Goal: Information Seeking & Learning: Learn about a topic

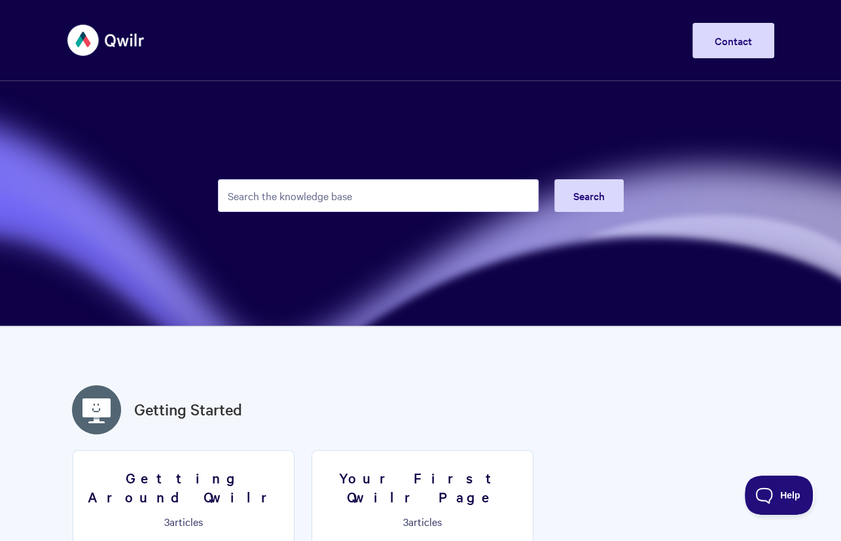
type input "<marquee>[PERSON_NAME]</marquee>"
